Goal: Find specific page/section: Find specific page/section

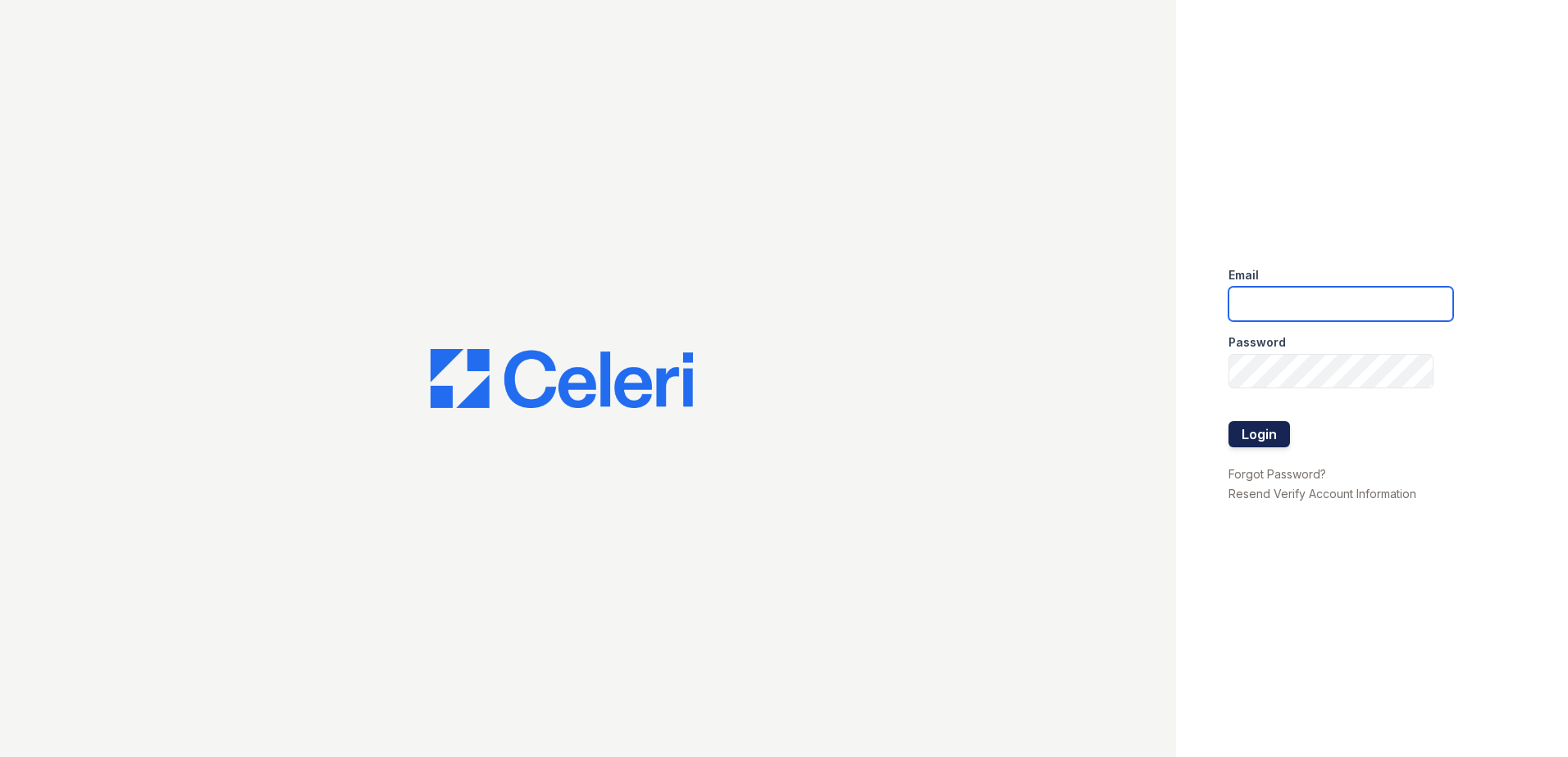
type input "[EMAIL_ADDRESS][DOMAIN_NAME]"
click at [1256, 445] on button "Login" at bounding box center [1258, 434] width 62 height 27
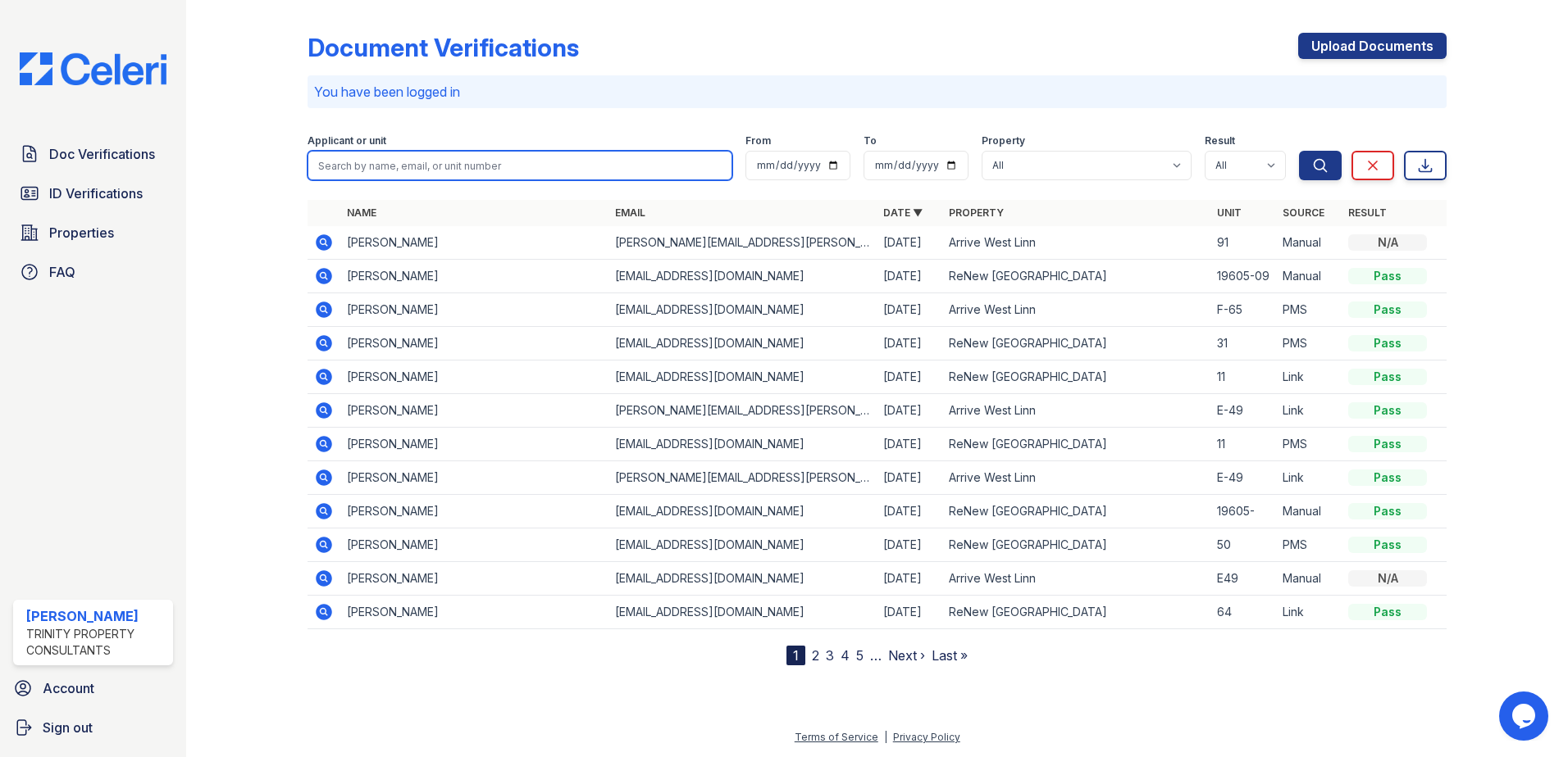
click at [406, 156] on input "search" at bounding box center [520, 165] width 425 height 30
type input "devin"
click at [1298, 150] on button "Search" at bounding box center [1319, 165] width 43 height 30
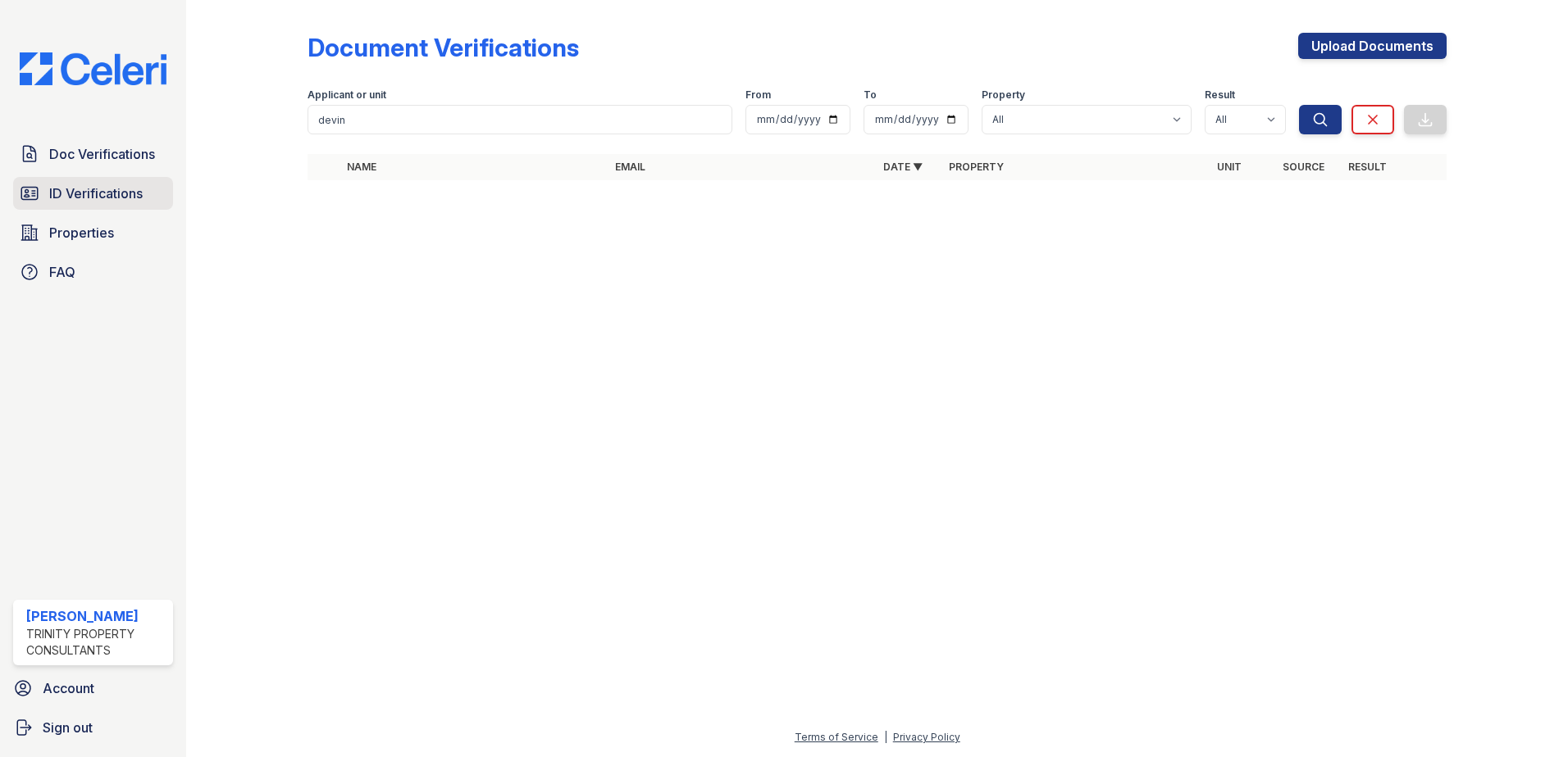
click at [121, 196] on span "ID Verifications" at bounding box center [96, 193] width 93 height 20
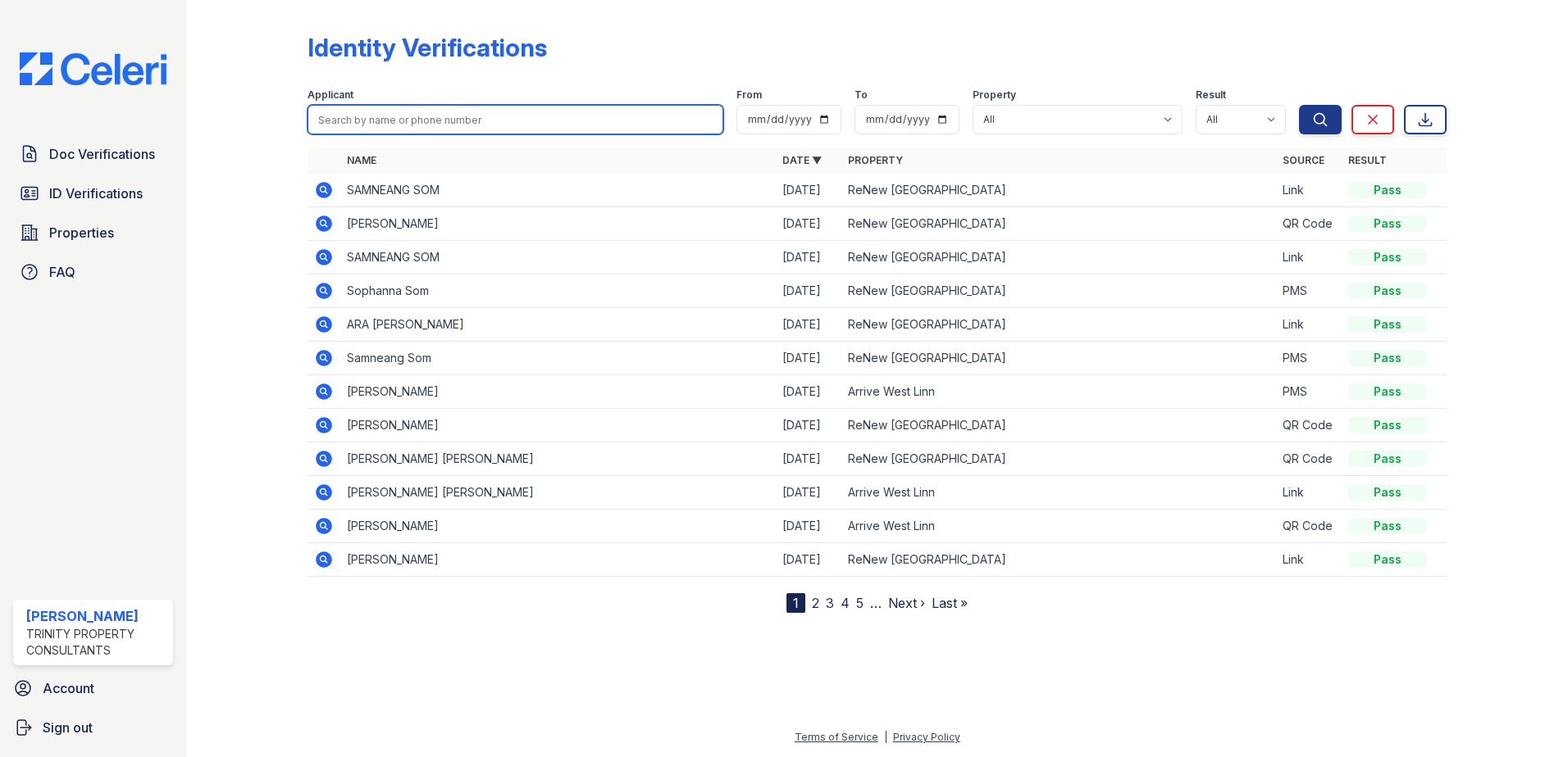
click at [432, 123] on input "search" at bounding box center [515, 119] width 415 height 30
type input "devin"
click at [1298, 105] on button "Search" at bounding box center [1319, 119] width 43 height 30
